Goal: Task Accomplishment & Management: Manage account settings

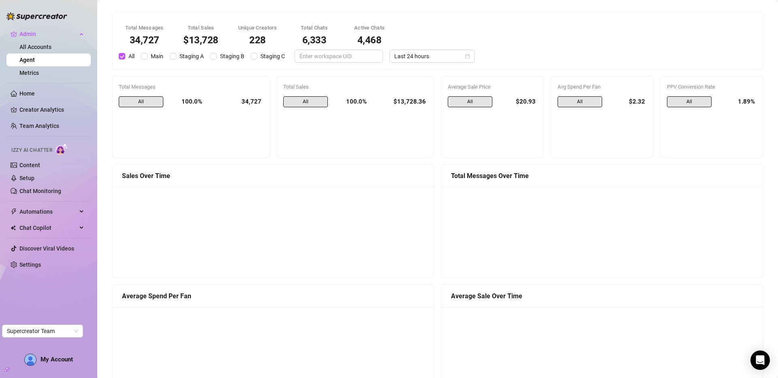
scroll to position [630, 0]
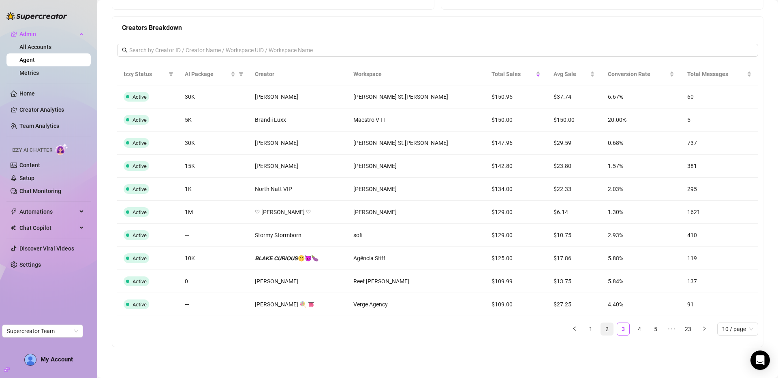
click at [601, 325] on link "2" at bounding box center [607, 329] width 12 height 12
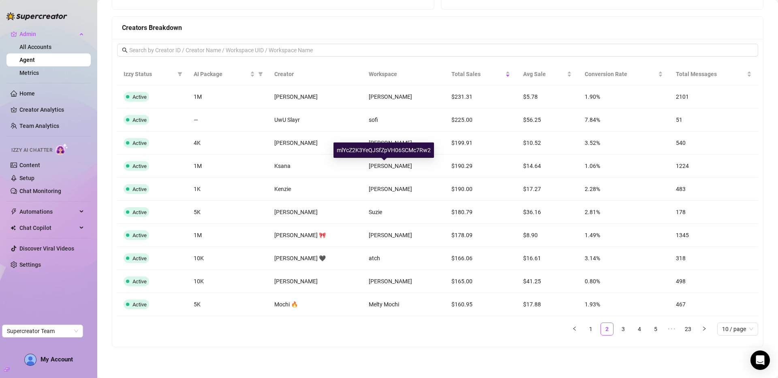
click at [383, 146] on div "mlYcZ2K3YeQJSfZpVH06SCMc7Rw2" at bounding box center [384, 150] width 101 height 15
click at [383, 151] on div "mlYcZ2K3YeQJSfZpVH06SCMc7Rw2" at bounding box center [384, 150] width 101 height 15
copy div "mlYcZ2K3YeQJSfZpVH06SCMc7Rw2"
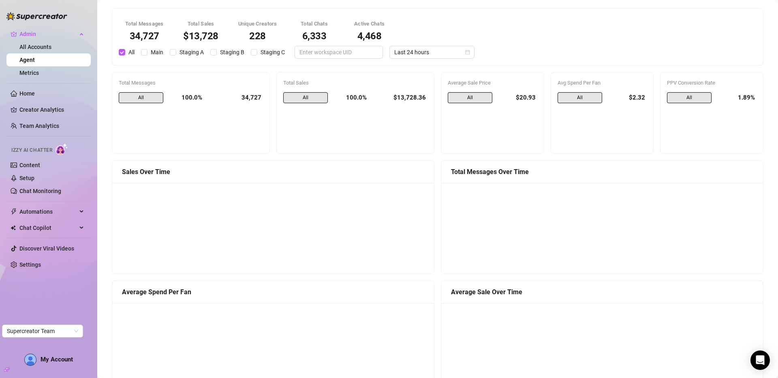
scroll to position [0, 0]
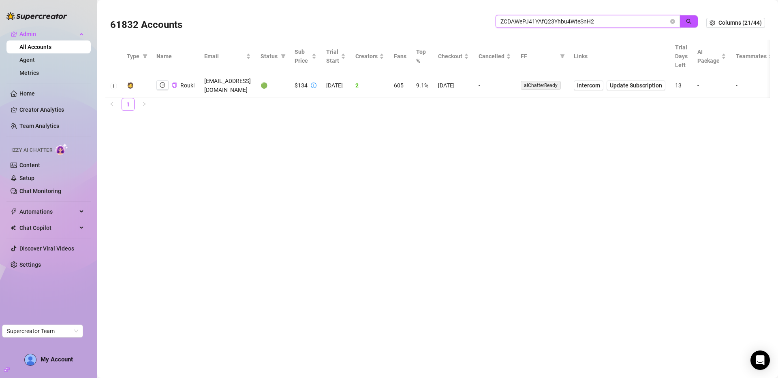
click at [553, 22] on input "ZCDAWePJ41YAfQ23Yhbu4WteSnH2" at bounding box center [584, 21] width 168 height 9
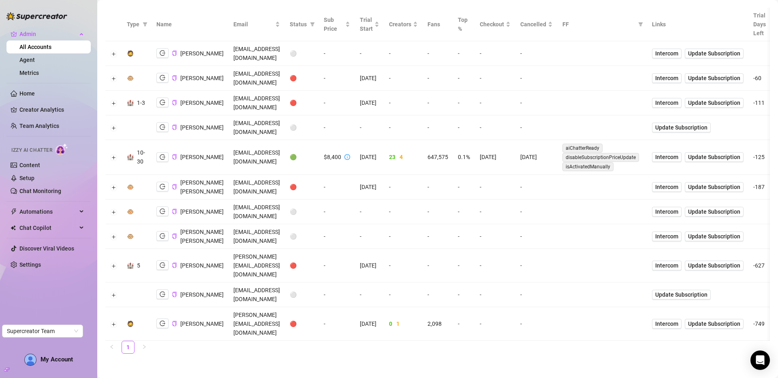
scroll to position [74, 0]
click at [160, 154] on icon "logout" at bounding box center [163, 156] width 6 height 5
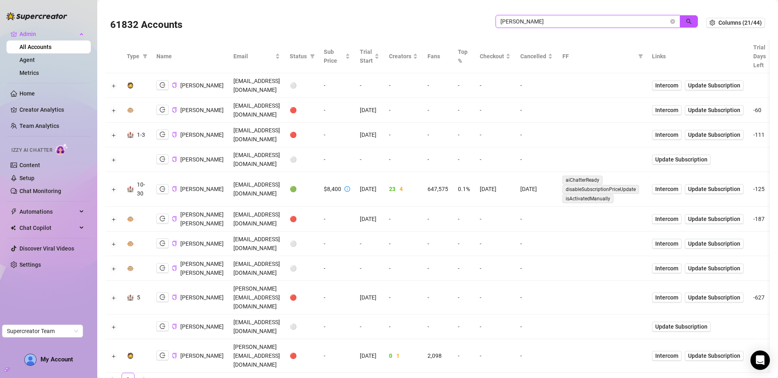
click at [605, 20] on input "john l" at bounding box center [584, 21] width 168 height 9
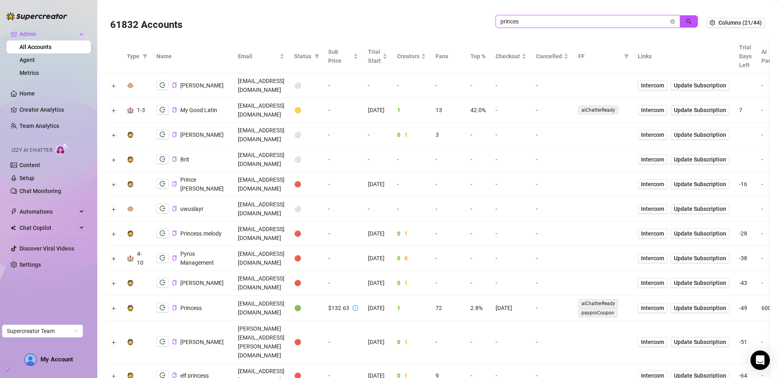
click at [566, 26] on input "princes" at bounding box center [584, 21] width 168 height 9
click at [567, 19] on input "princes" at bounding box center [584, 21] width 168 height 9
paste input "yl5J5cA4pdgRyS7teCK8AtiBRei1"
click at [686, 19] on icon "search" at bounding box center [689, 22] width 6 height 6
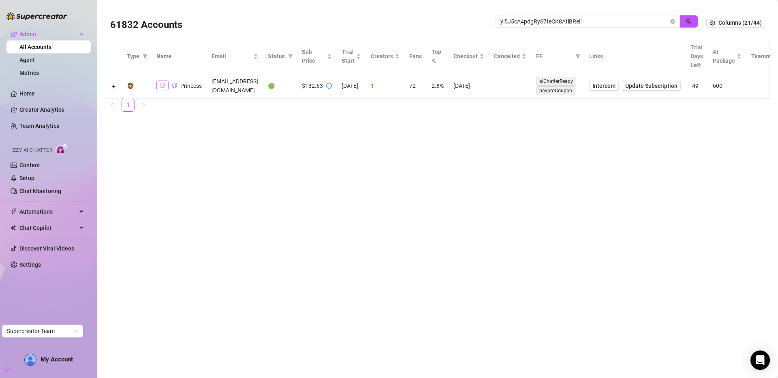
click at [164, 85] on icon "logout" at bounding box center [163, 86] width 6 height 6
click at [175, 85] on icon "copy" at bounding box center [174, 85] width 4 height 5
click at [160, 87] on icon "logout" at bounding box center [163, 86] width 6 height 6
click at [173, 84] on icon "copy" at bounding box center [174, 85] width 5 height 5
click at [587, 20] on input "yl5J5cA4pdgRyS7teCK8AtiBRei1" at bounding box center [584, 21] width 168 height 9
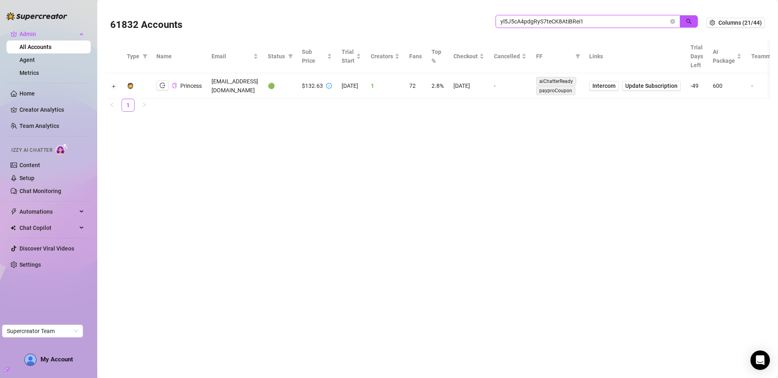
click at [587, 20] on input "yl5J5cA4pdgRyS7teCK8AtiBRei1" at bounding box center [584, 21] width 168 height 9
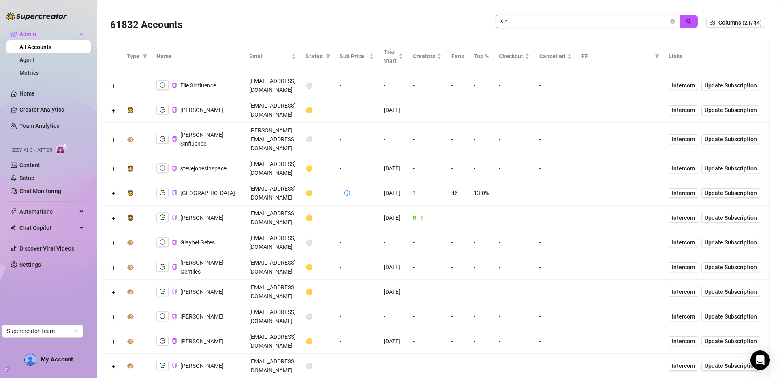
click at [512, 23] on input "sin" at bounding box center [584, 21] width 168 height 9
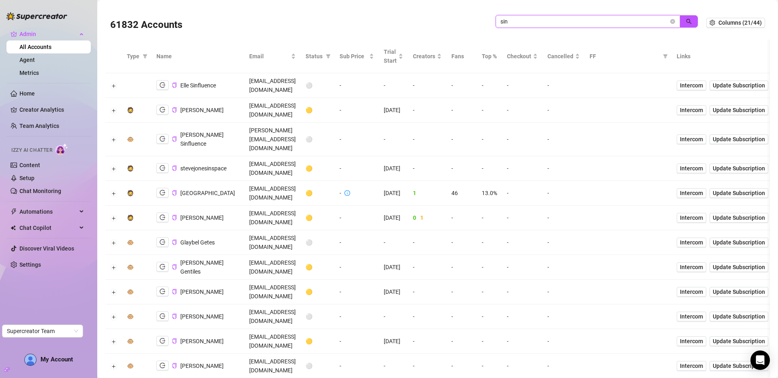
click at [512, 23] on input "sin" at bounding box center [584, 21] width 168 height 9
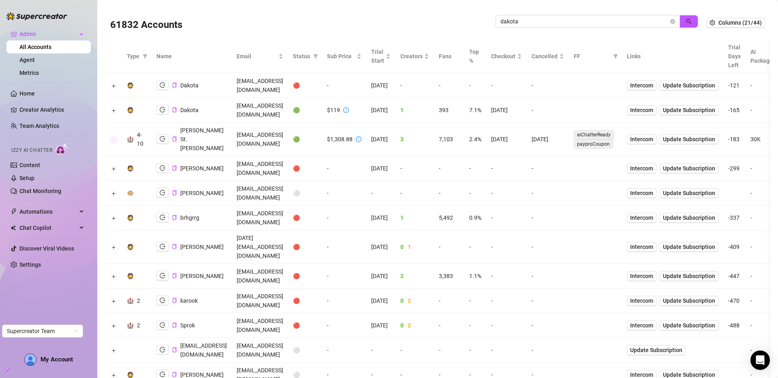
click at [116, 137] on button "Expand row" at bounding box center [114, 140] width 6 height 6
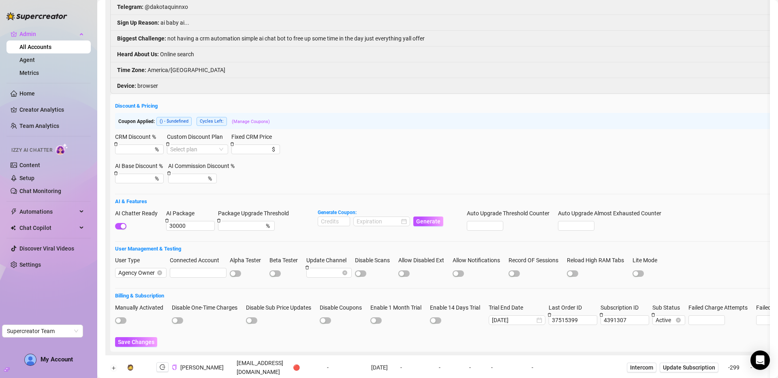
scroll to position [46, 0]
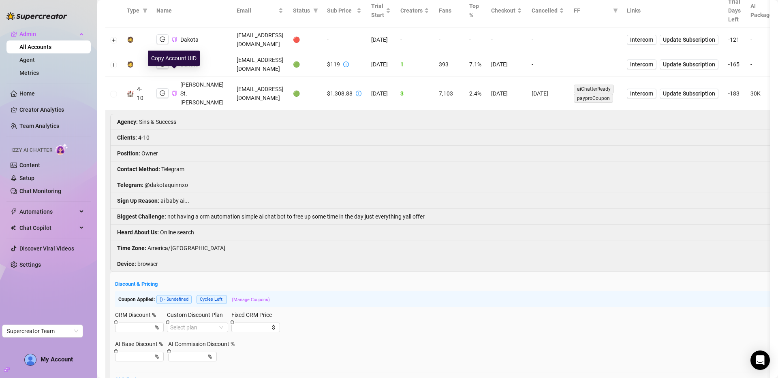
click at [174, 91] on icon "copy" at bounding box center [174, 93] width 5 height 5
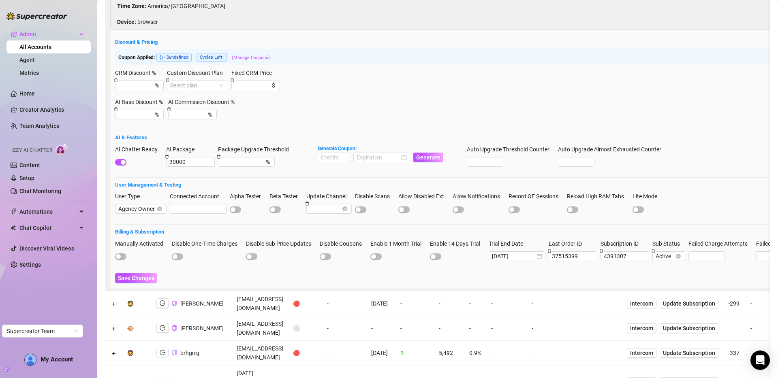
scroll to position [332, 0]
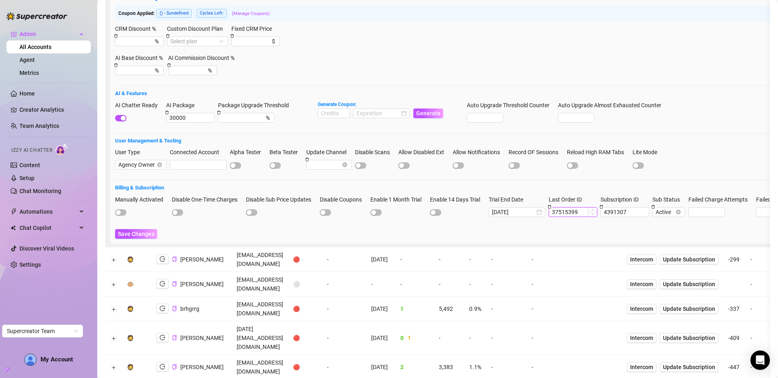
click at [578, 208] on input "37515399" at bounding box center [573, 212] width 48 height 9
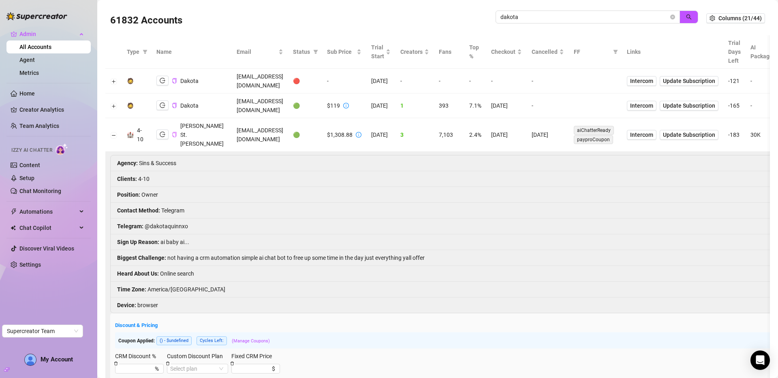
scroll to position [0, 0]
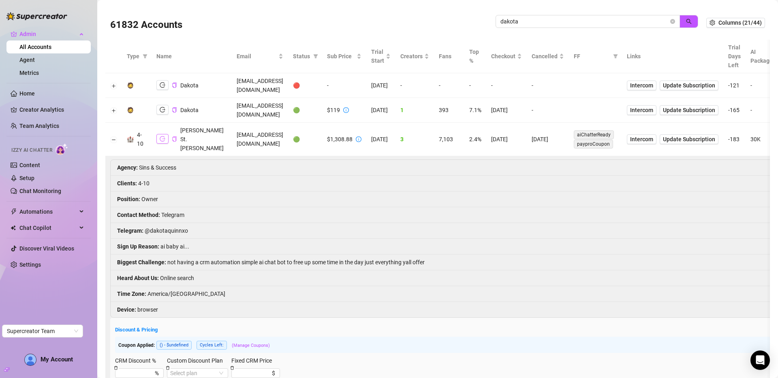
click at [160, 136] on icon "logout" at bounding box center [163, 139] width 6 height 6
drag, startPoint x: 617, startPoint y: 170, endPoint x: 586, endPoint y: 167, distance: 31.4
click at [616, 192] on li "Position : Owner" at bounding box center [548, 200] width 875 height 16
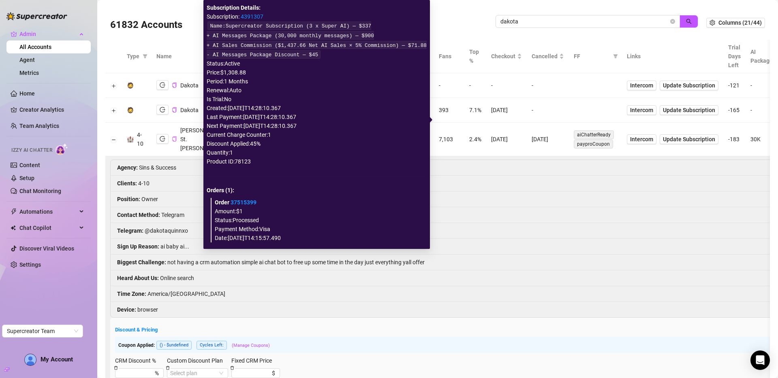
click at [261, 19] on link "4391307" at bounding box center [252, 16] width 23 height 6
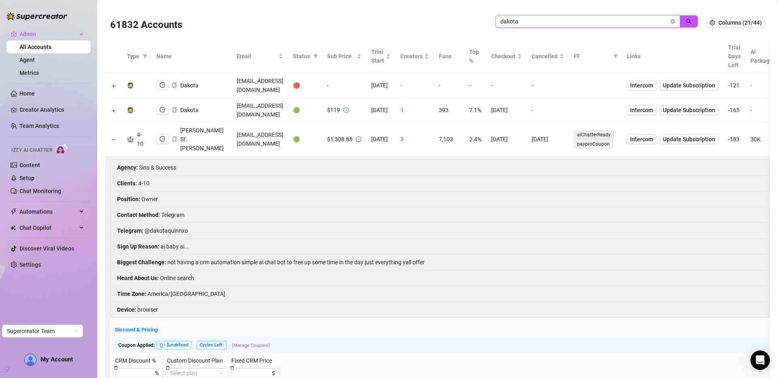
click at [536, 26] on input "dakota" at bounding box center [584, 21] width 168 height 9
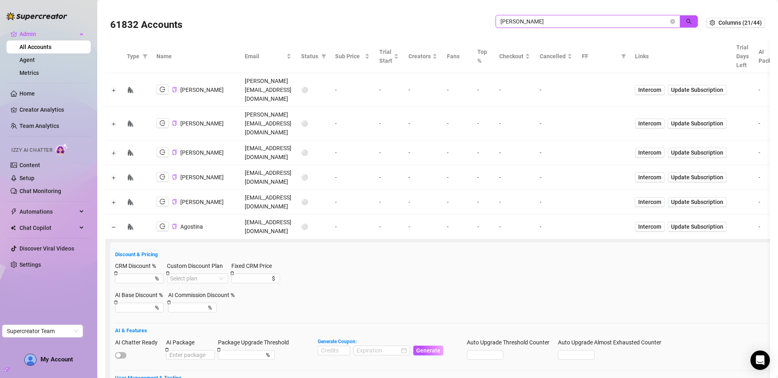
click at [606, 23] on input "doris" at bounding box center [584, 21] width 168 height 9
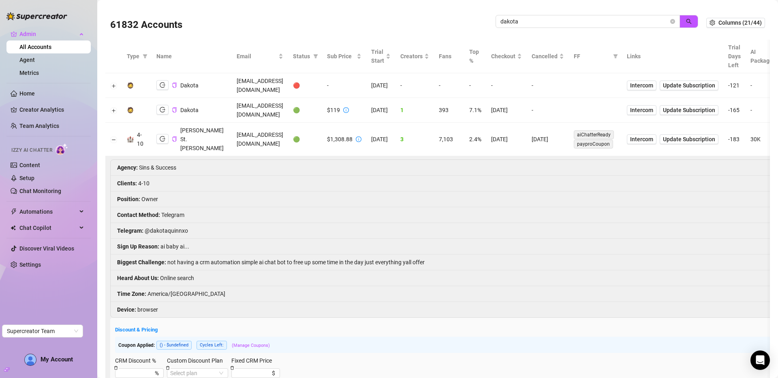
drag, startPoint x: 237, startPoint y: 125, endPoint x: 189, endPoint y: 124, distance: 47.4
click at [232, 124] on td "[PERSON_NAME] St.[PERSON_NAME]" at bounding box center [192, 140] width 80 height 34
click at [175, 137] on icon "copy" at bounding box center [174, 139] width 5 height 5
click at [553, 21] on input "dakota" at bounding box center [584, 21] width 168 height 9
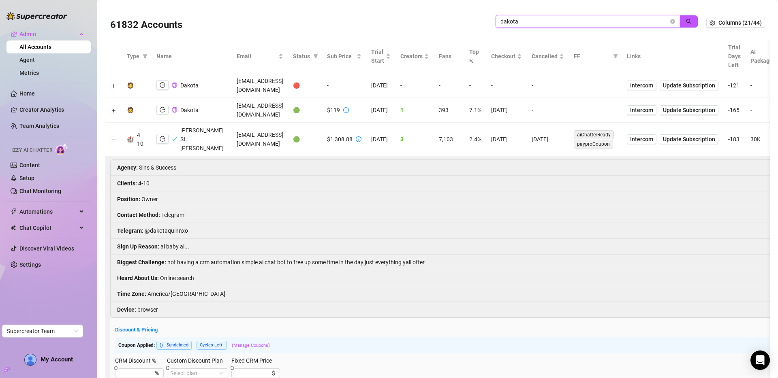
paste input "W32MbZQEoTRUD62DZ2viM2j6V9G3"
click at [680, 19] on button "button" at bounding box center [689, 21] width 19 height 13
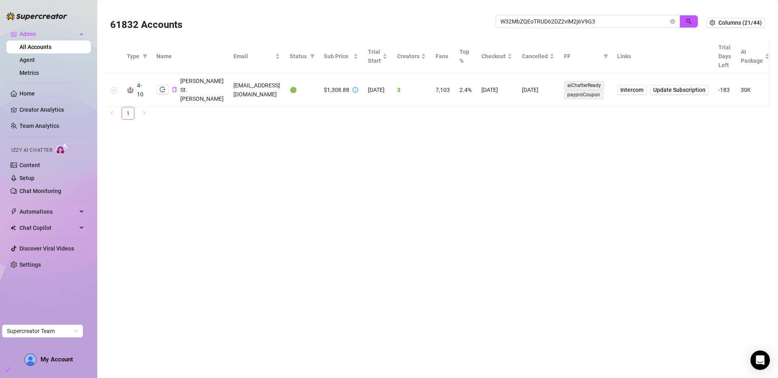
click at [115, 87] on button "Expand row" at bounding box center [114, 90] width 6 height 6
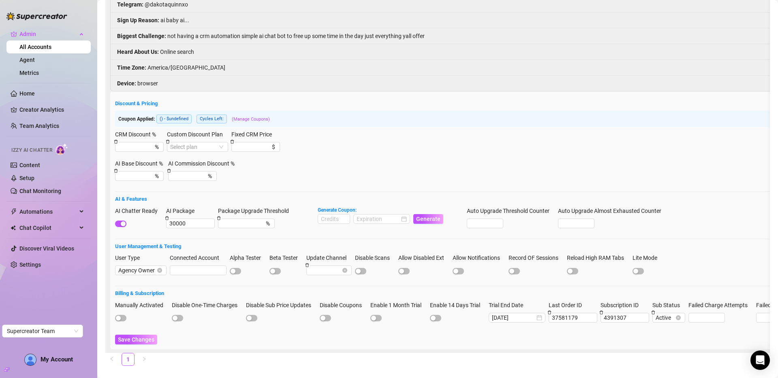
scroll to position [187, 0]
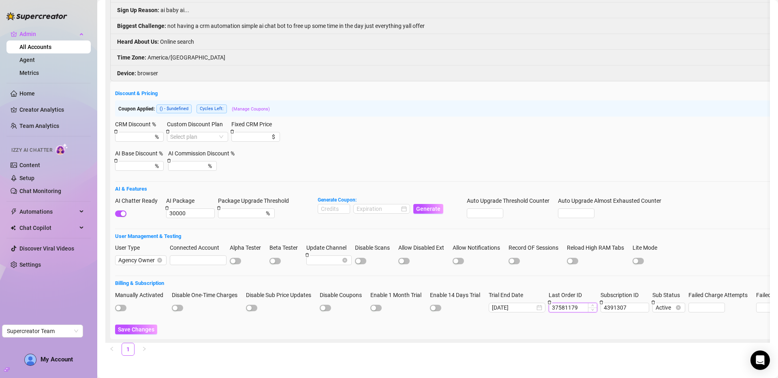
click at [575, 304] on input "37581179" at bounding box center [573, 308] width 48 height 9
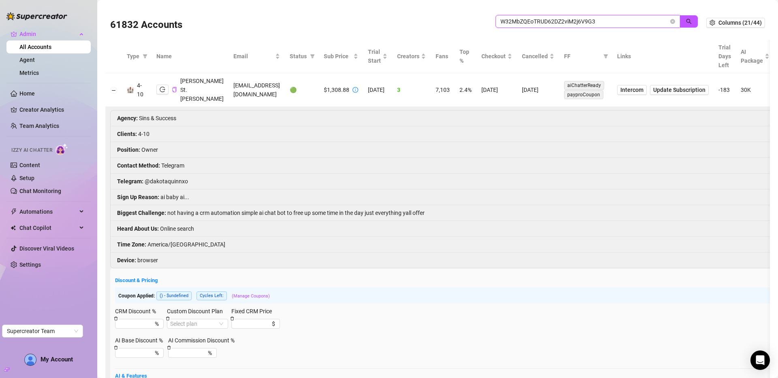
click at [599, 19] on input "W32MbZQEoTRUD62DZ2viM2j6V9G3" at bounding box center [584, 21] width 168 height 9
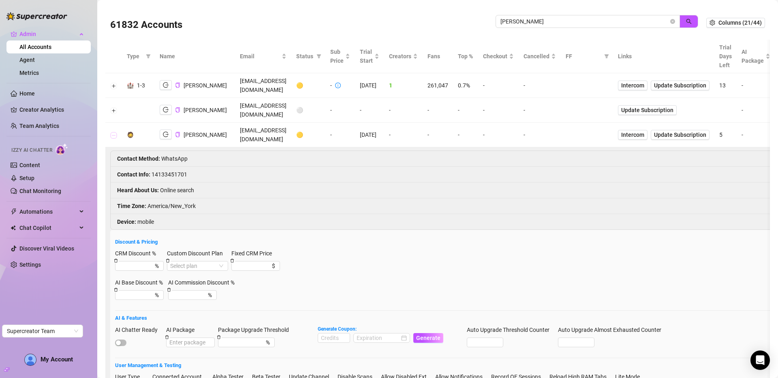
click at [112, 132] on button "Collapse row" at bounding box center [114, 135] width 6 height 6
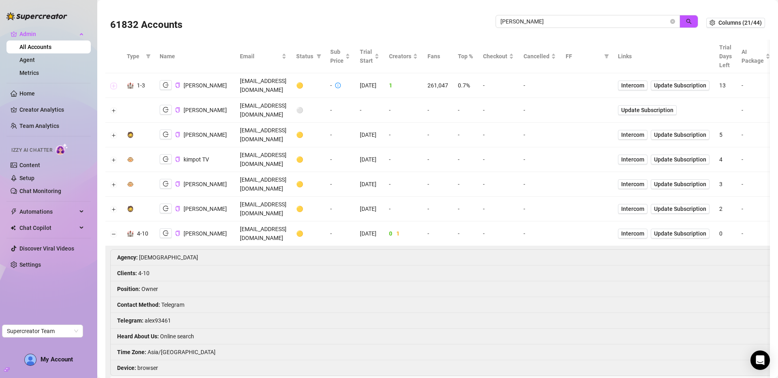
click at [113, 83] on button "Expand row" at bounding box center [114, 86] width 6 height 6
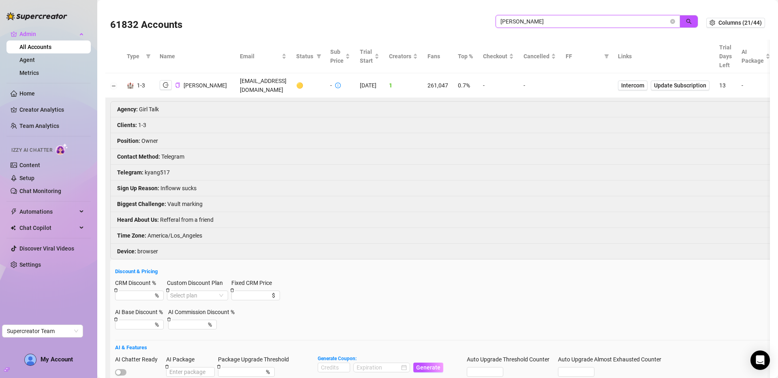
click at [579, 17] on input "kim" at bounding box center [584, 21] width 168 height 9
type input "dakota"
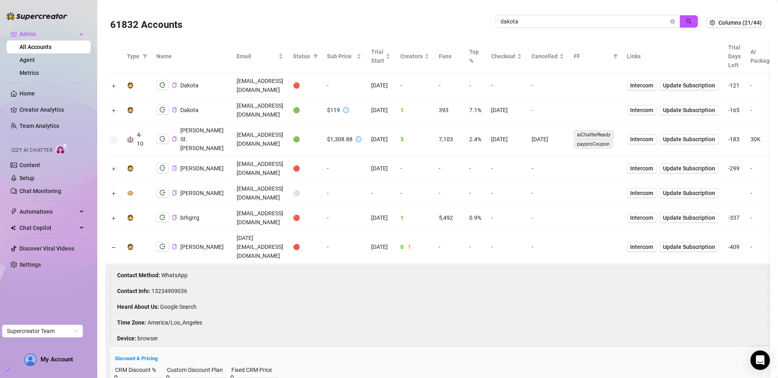
click at [113, 137] on button "Expand row" at bounding box center [114, 140] width 6 height 6
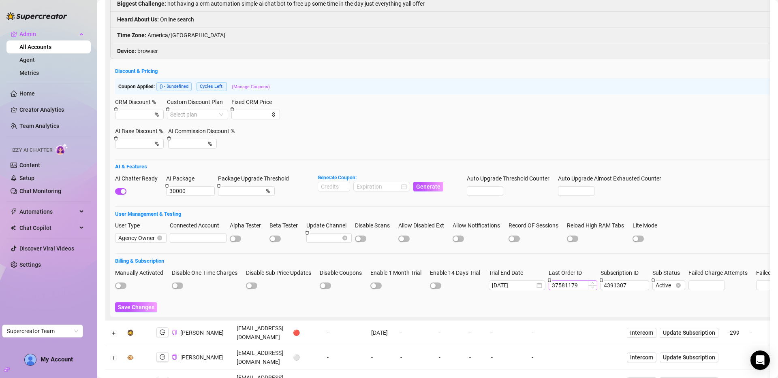
scroll to position [272, 0]
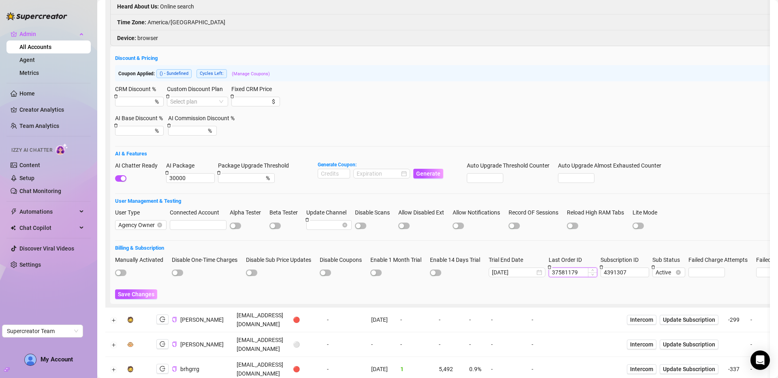
click at [579, 268] on input "37581179" at bounding box center [573, 272] width 48 height 9
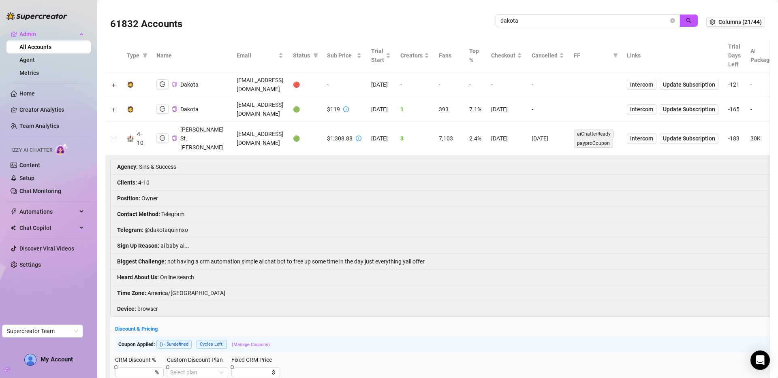
scroll to position [0, 0]
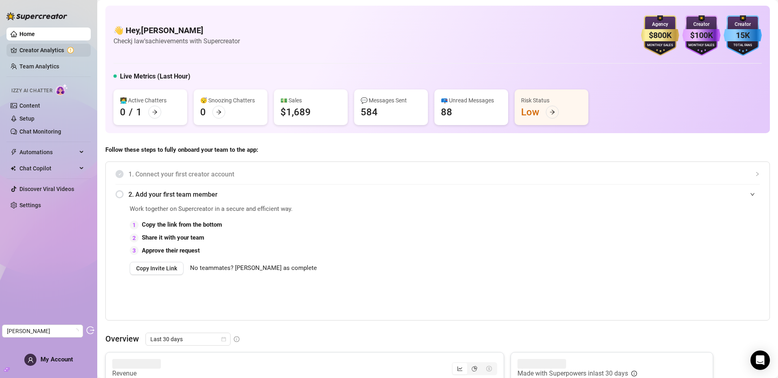
click at [36, 50] on link "Creator Analytics" at bounding box center [51, 50] width 65 height 13
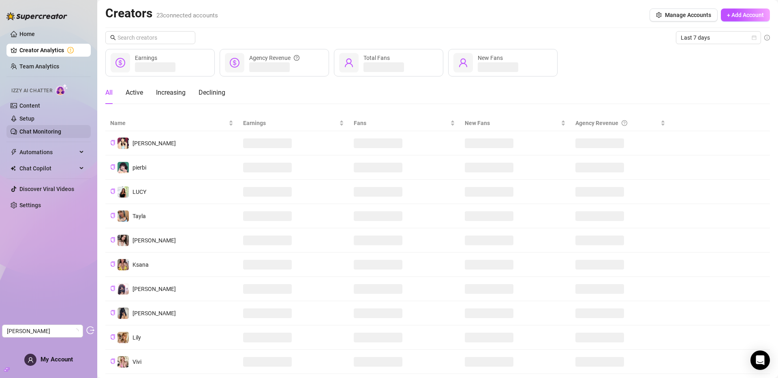
click at [39, 135] on link "Chat Monitoring" at bounding box center [40, 131] width 42 height 6
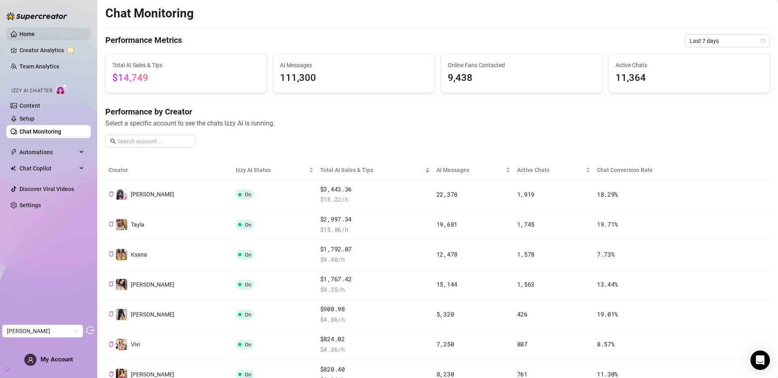
click at [32, 34] on link "Home" at bounding box center [26, 34] width 15 height 6
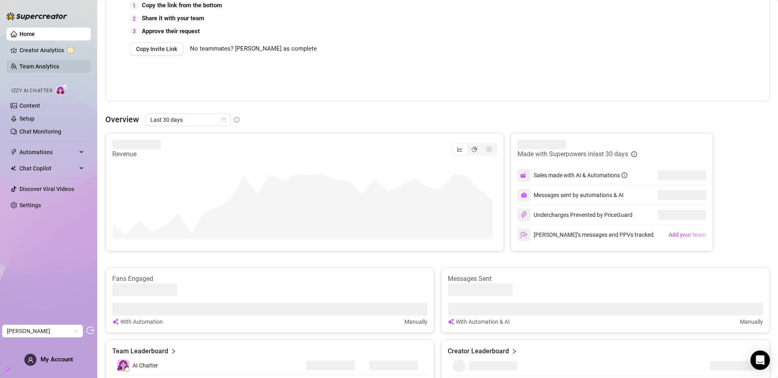
scroll to position [225, 0]
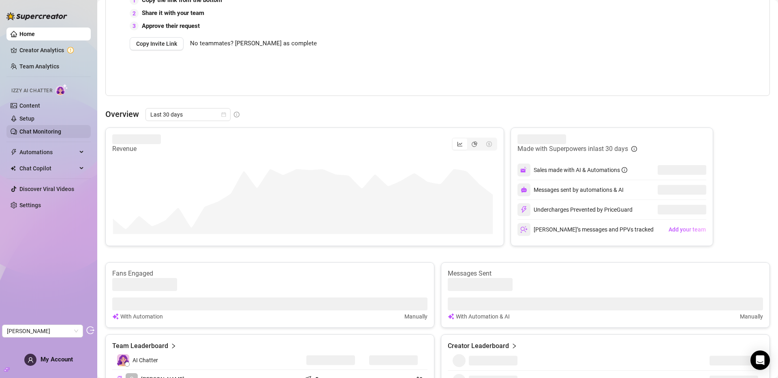
click at [52, 133] on link "Chat Monitoring" at bounding box center [40, 131] width 42 height 6
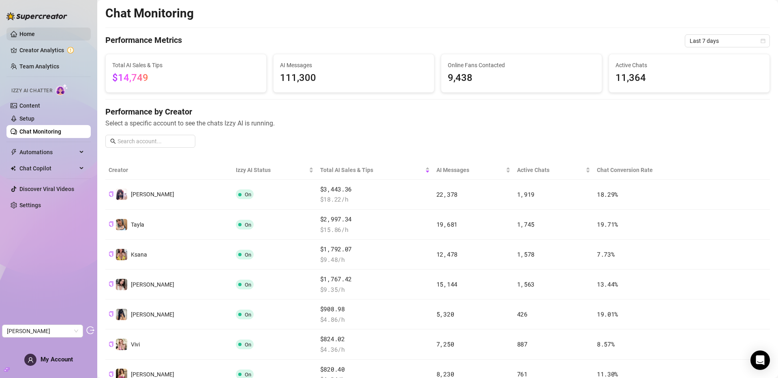
click at [35, 34] on link "Home" at bounding box center [26, 34] width 15 height 6
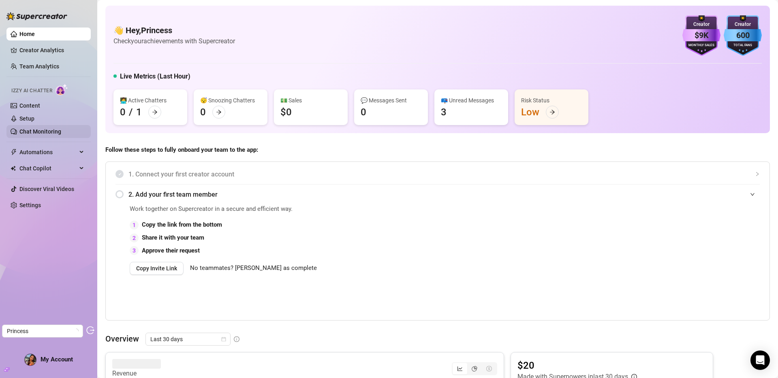
click at [39, 133] on link "Chat Monitoring" at bounding box center [40, 131] width 42 height 6
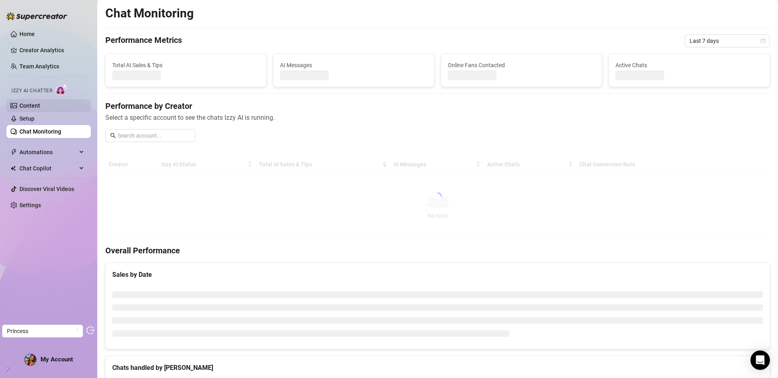
click at [28, 105] on link "Content" at bounding box center [29, 106] width 21 height 6
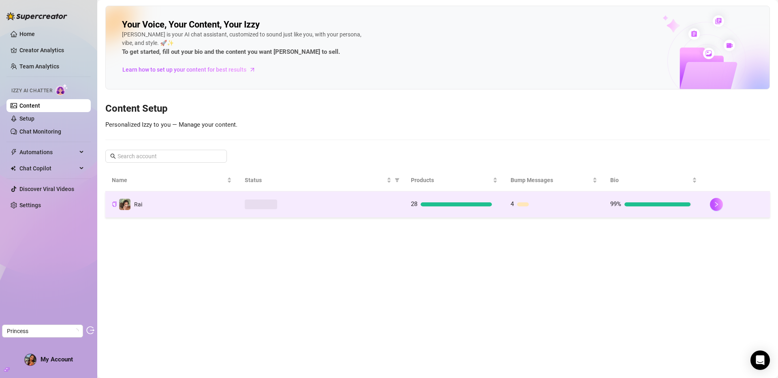
click at [182, 211] on td "Rai" at bounding box center [171, 205] width 133 height 26
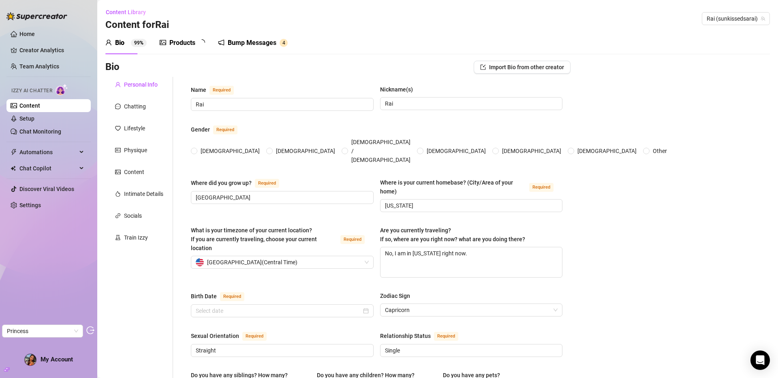
radio input "true"
type input "[DATE]"
click at [137, 240] on div "Train Izzy" at bounding box center [136, 237] width 24 height 9
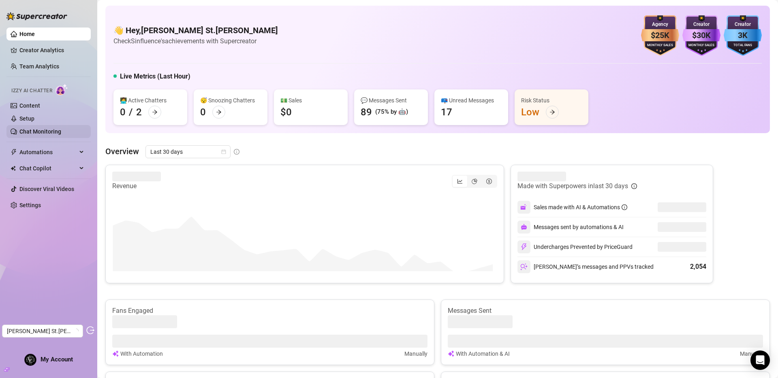
click at [41, 128] on link "Chat Monitoring" at bounding box center [40, 131] width 42 height 6
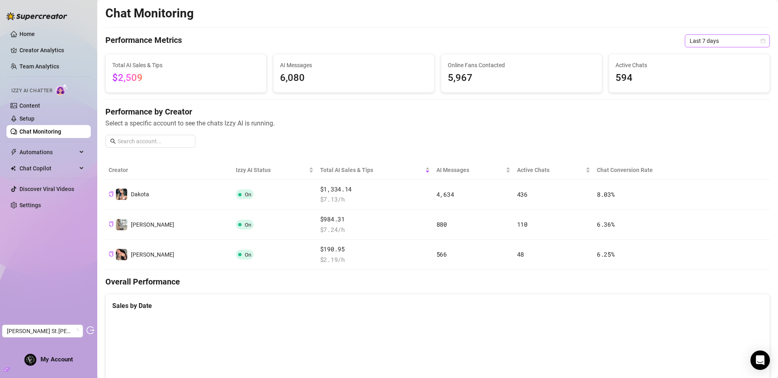
click at [713, 44] on span "Last 7 days" at bounding box center [727, 41] width 75 height 12
click at [704, 111] on div "Custom date" at bounding box center [721, 109] width 72 height 9
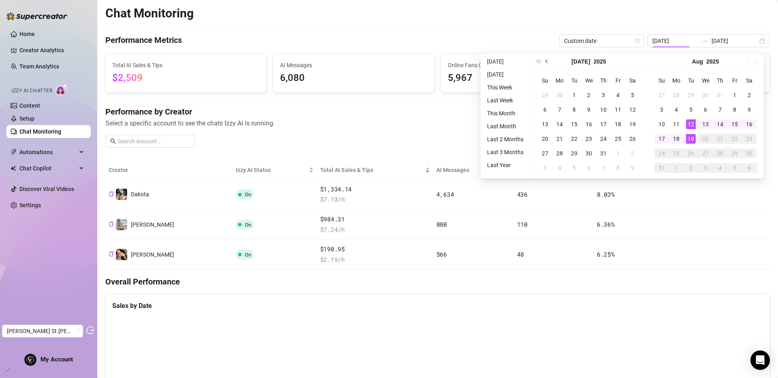
click at [546, 60] on span "Previous month (PageUp)" at bounding box center [547, 62] width 4 height 4
type input "2025-07-29"
click at [577, 152] on div "29" at bounding box center [574, 154] width 10 height 10
type input "2025-08-19"
click at [693, 136] on div "19" at bounding box center [691, 139] width 10 height 10
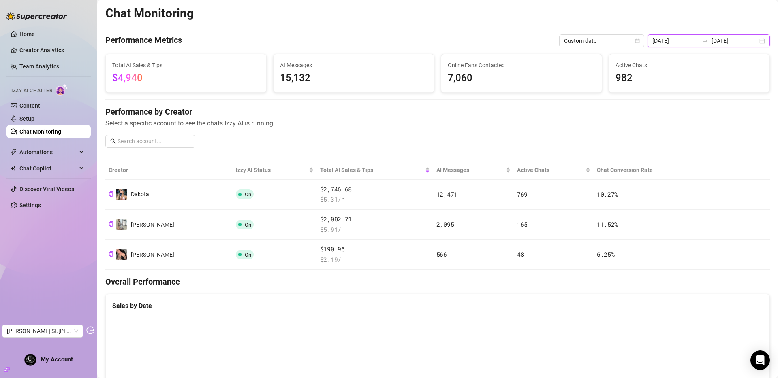
click at [699, 38] on input "2025-07-29" at bounding box center [675, 40] width 46 height 9
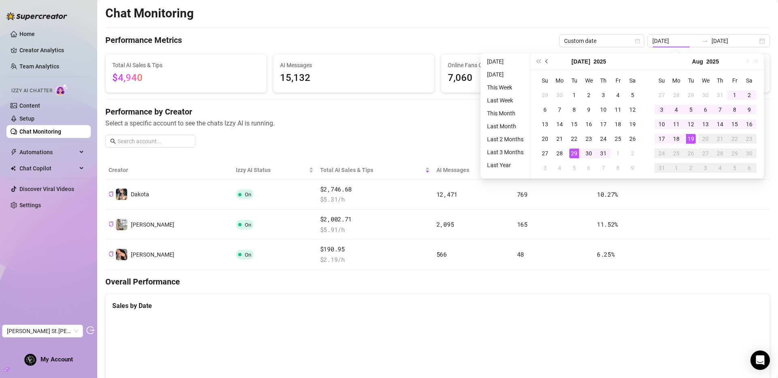
click at [548, 60] on button "Previous month (PageUp)" at bounding box center [547, 61] width 9 height 16
type input "2025-06-29"
click at [542, 151] on div "29" at bounding box center [545, 154] width 10 height 10
click at [747, 62] on span "Next month (PageDown)" at bounding box center [747, 62] width 4 height 4
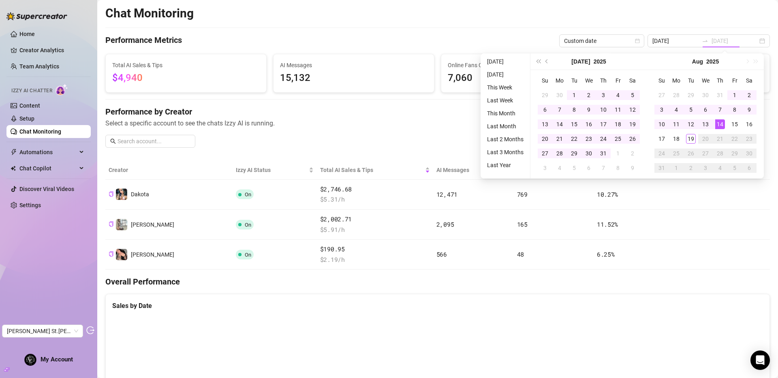
type input "2025-08-19"
click at [691, 135] on div "19" at bounding box center [691, 139] width 10 height 10
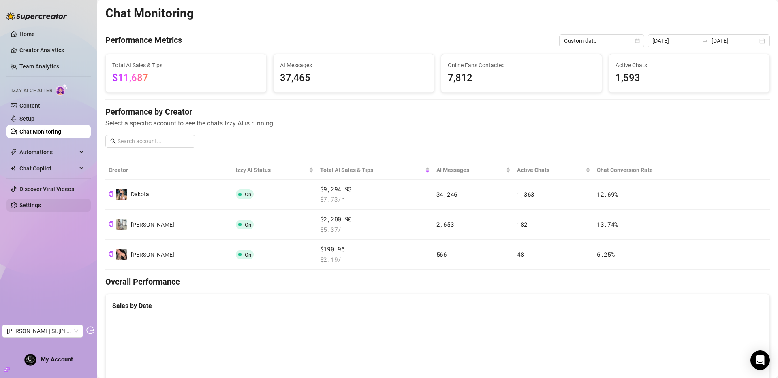
click at [31, 207] on link "Settings" at bounding box center [29, 205] width 21 height 6
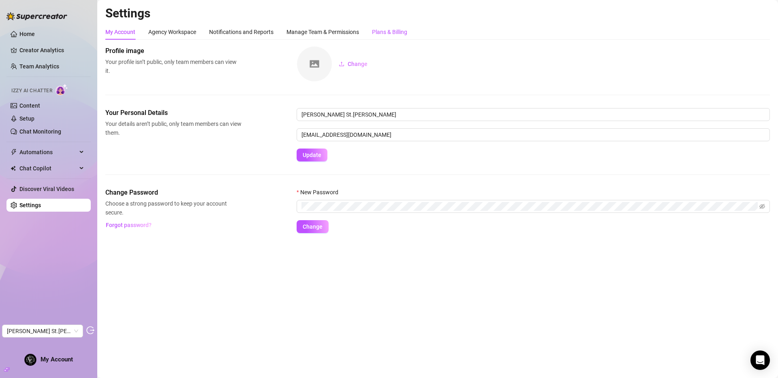
click at [398, 32] on div "Plans & Billing" at bounding box center [389, 32] width 35 height 9
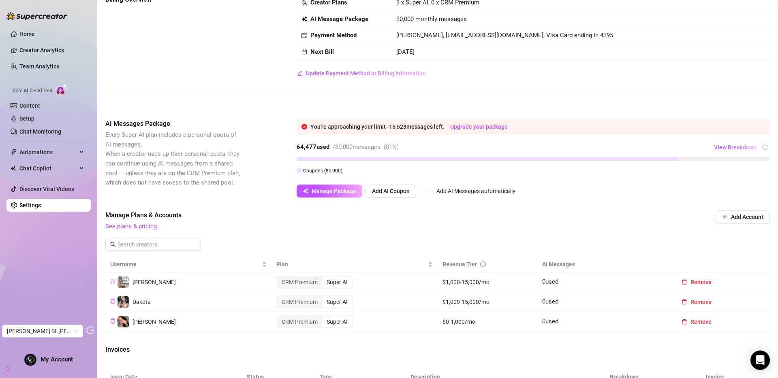
scroll to position [65, 0]
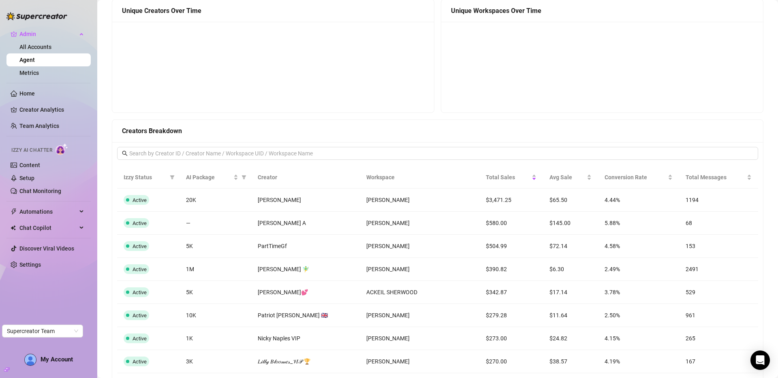
scroll to position [624, 0]
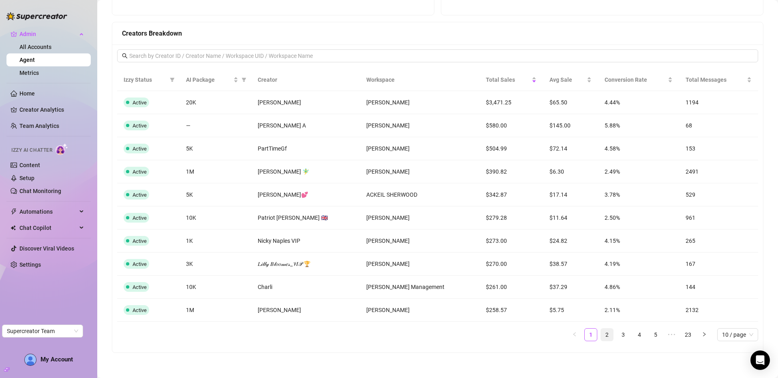
click at [601, 335] on link "2" at bounding box center [607, 335] width 12 height 12
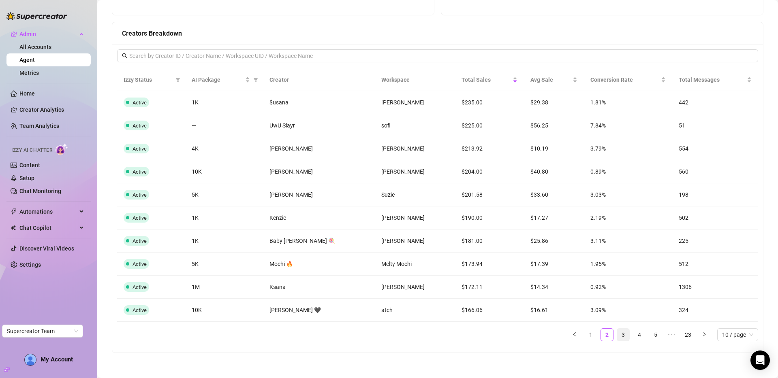
click at [617, 336] on link "3" at bounding box center [623, 335] width 12 height 12
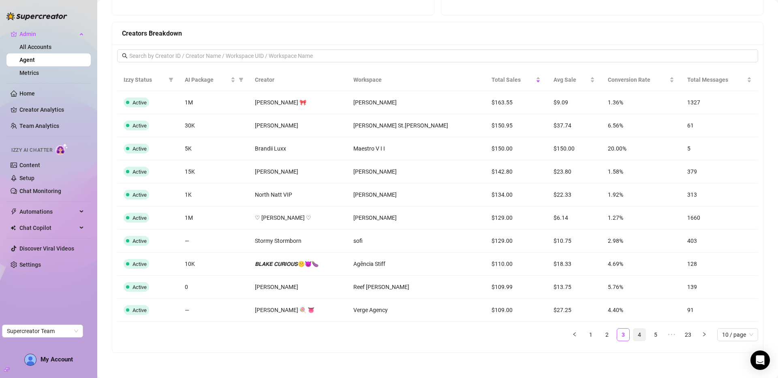
click at [633, 334] on link "4" at bounding box center [639, 335] width 12 height 12
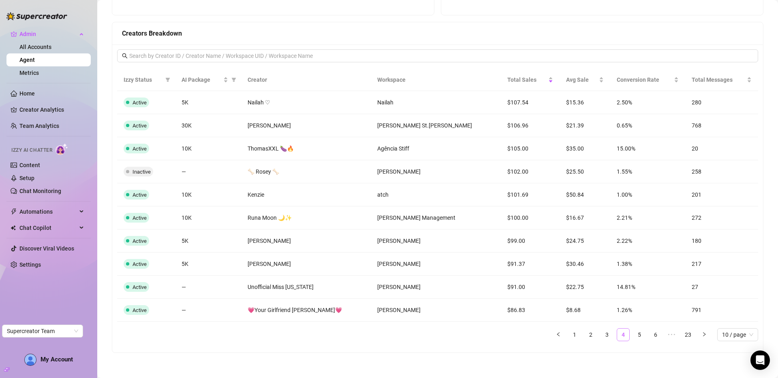
click at [620, 334] on link "4" at bounding box center [623, 335] width 12 height 12
click at [609, 335] on ul "1 2 3 4 5 6 ••• 23 10 / page" at bounding box center [437, 335] width 641 height 13
click at [601, 336] on link "3" at bounding box center [607, 335] width 12 height 12
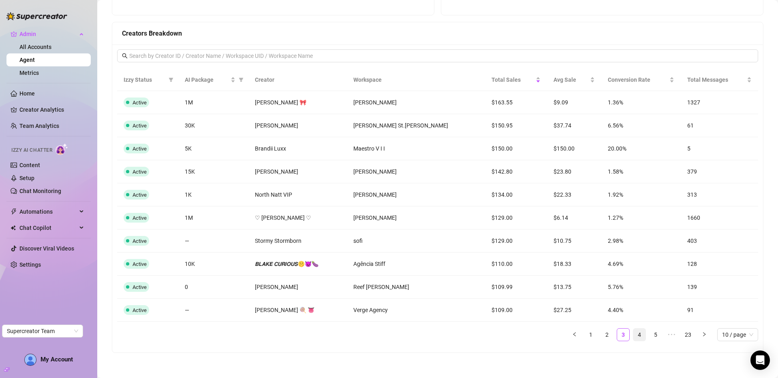
click at [637, 336] on link "4" at bounding box center [639, 335] width 12 height 12
